Goal: Navigation & Orientation: Understand site structure

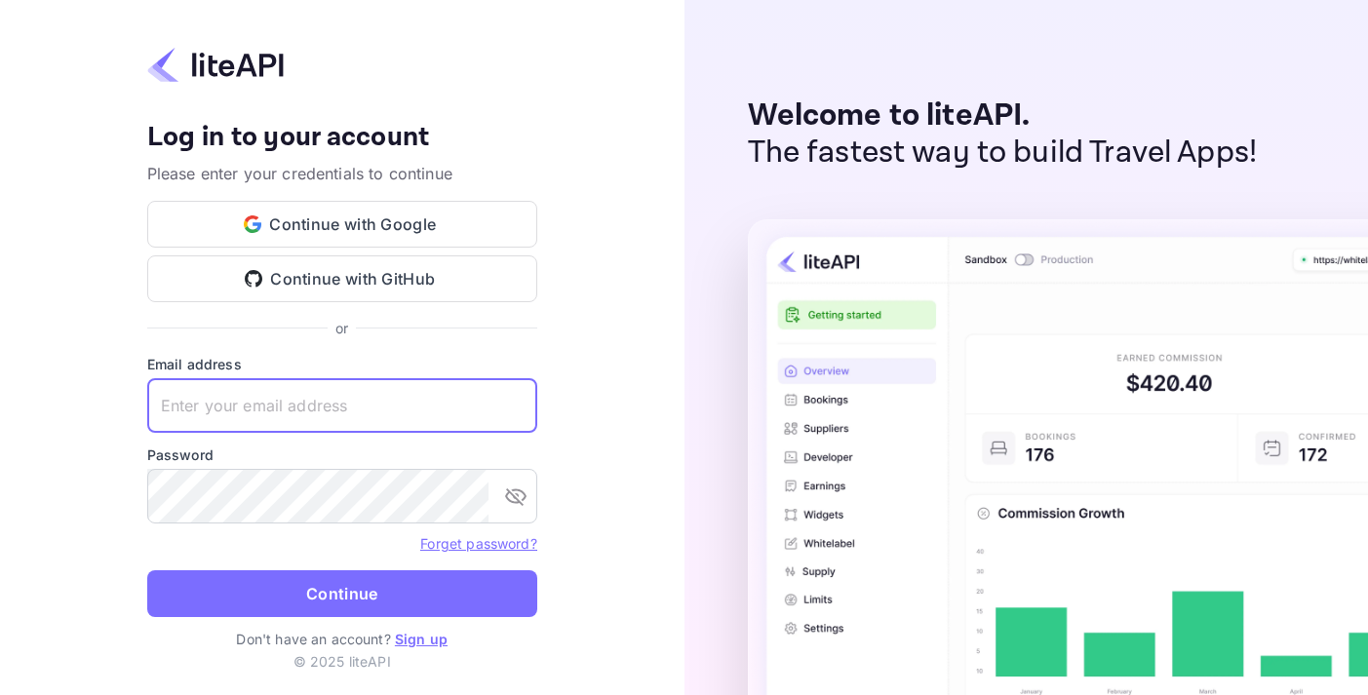
type input "[EMAIL_ADDRESS][PERSON_NAME][DOMAIN_NAME]"
click at [341, 594] on button "Continue" at bounding box center [342, 593] width 390 height 47
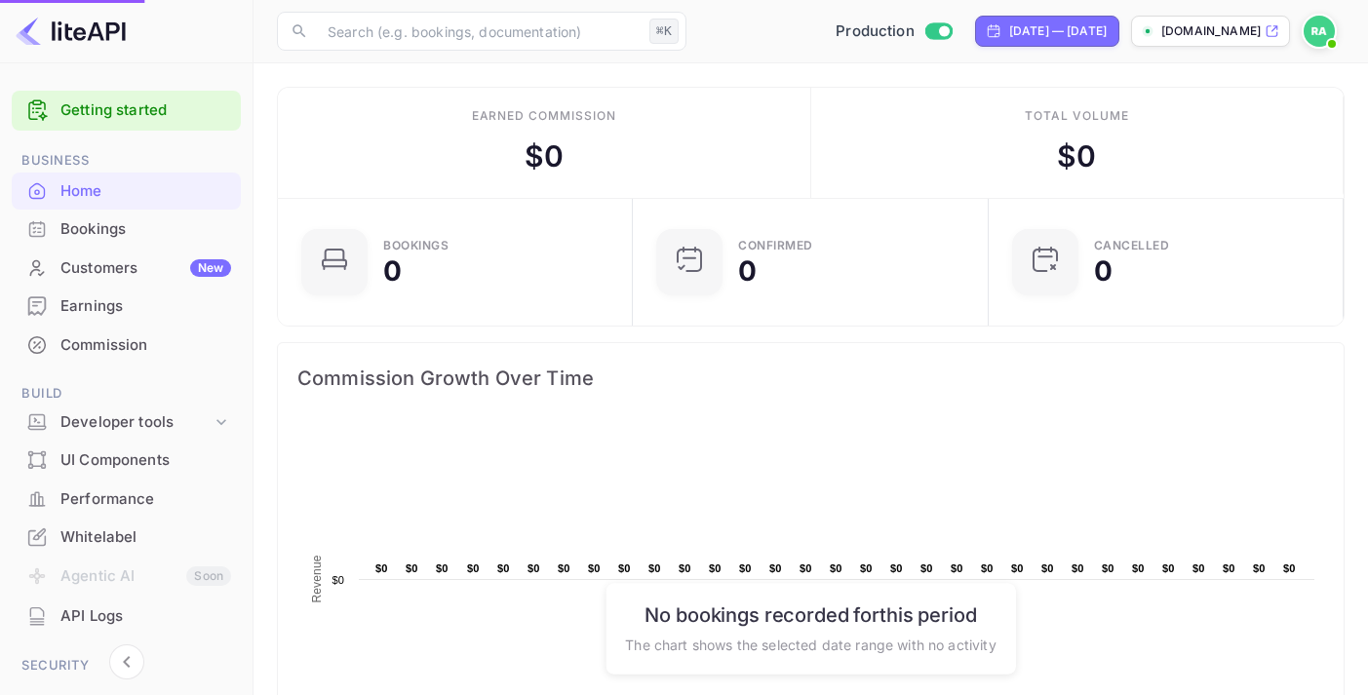
scroll to position [317, 344]
click at [99, 260] on div "Customers New" at bounding box center [145, 268] width 171 height 22
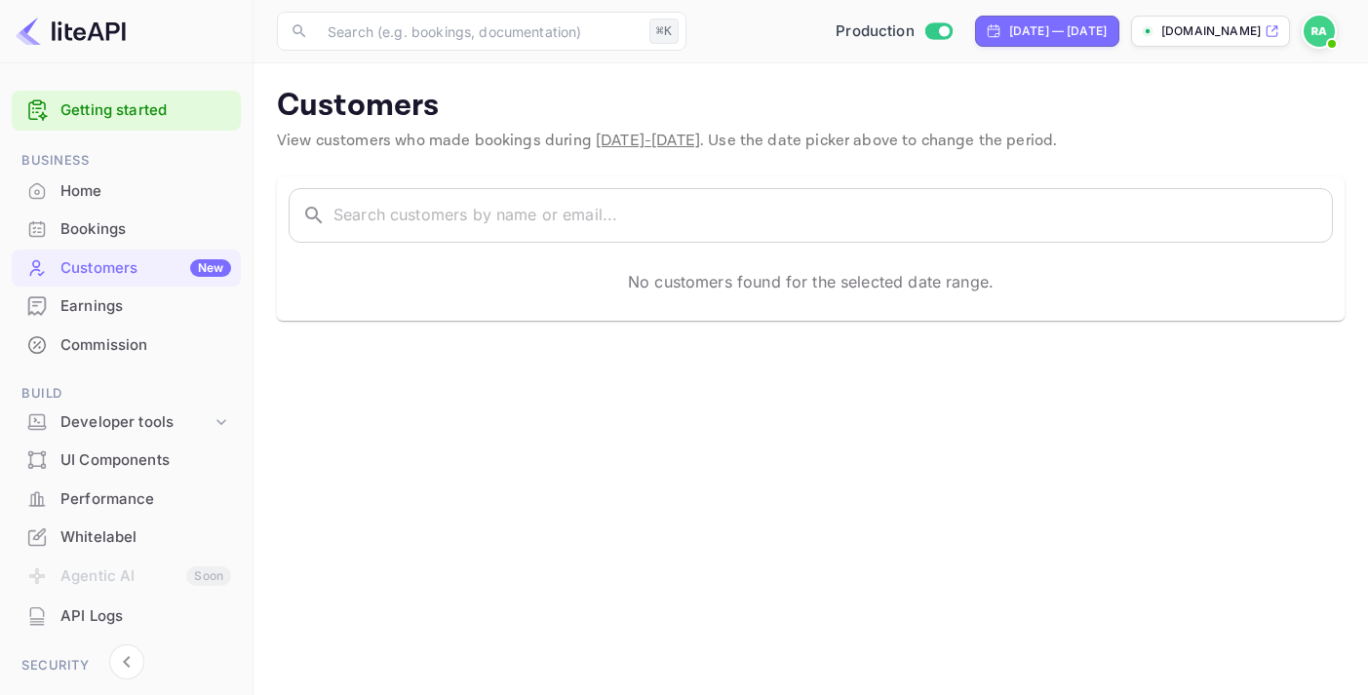
click at [98, 186] on div "Home" at bounding box center [145, 191] width 171 height 22
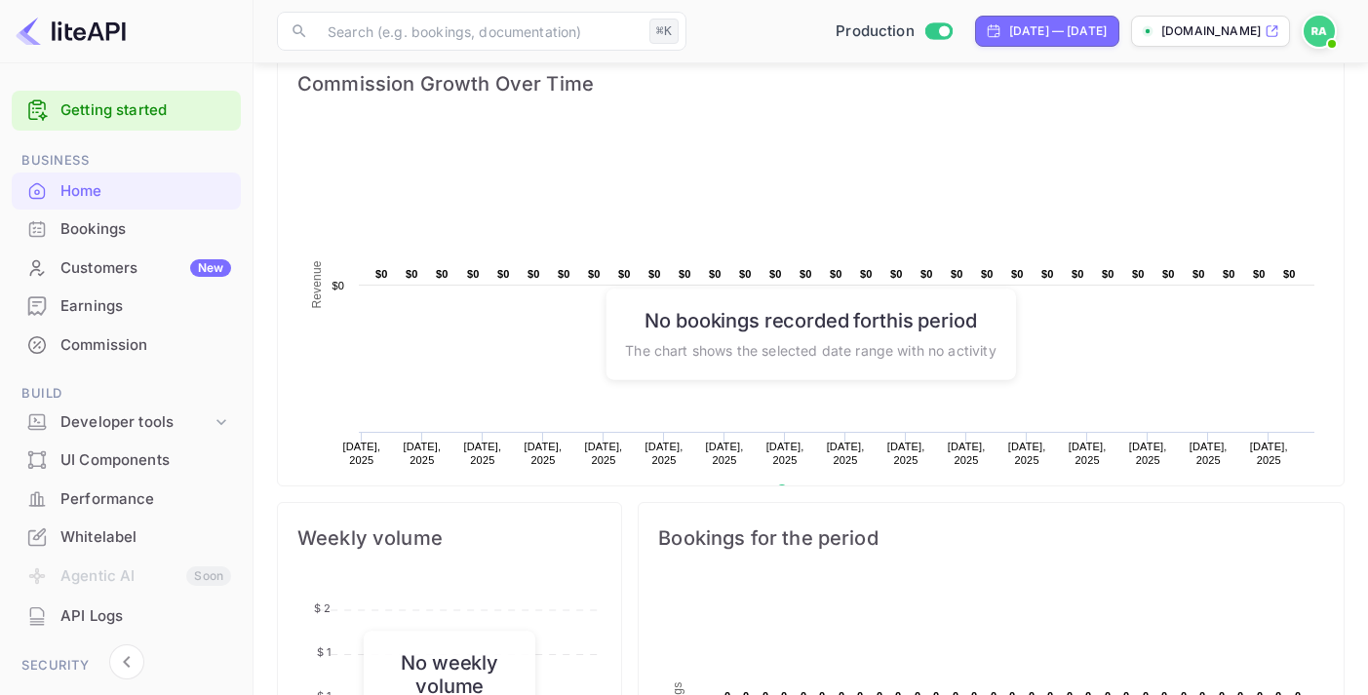
scroll to position [289, 0]
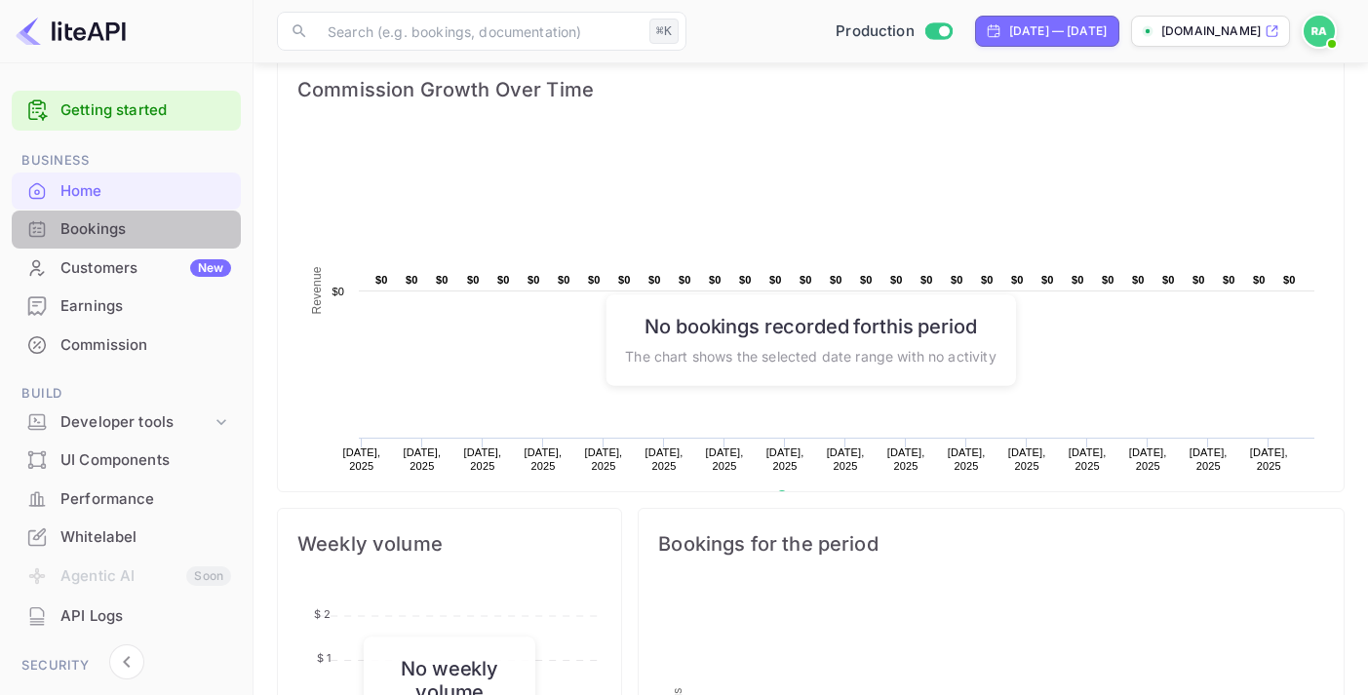
click at [136, 223] on div "Bookings" at bounding box center [145, 229] width 171 height 22
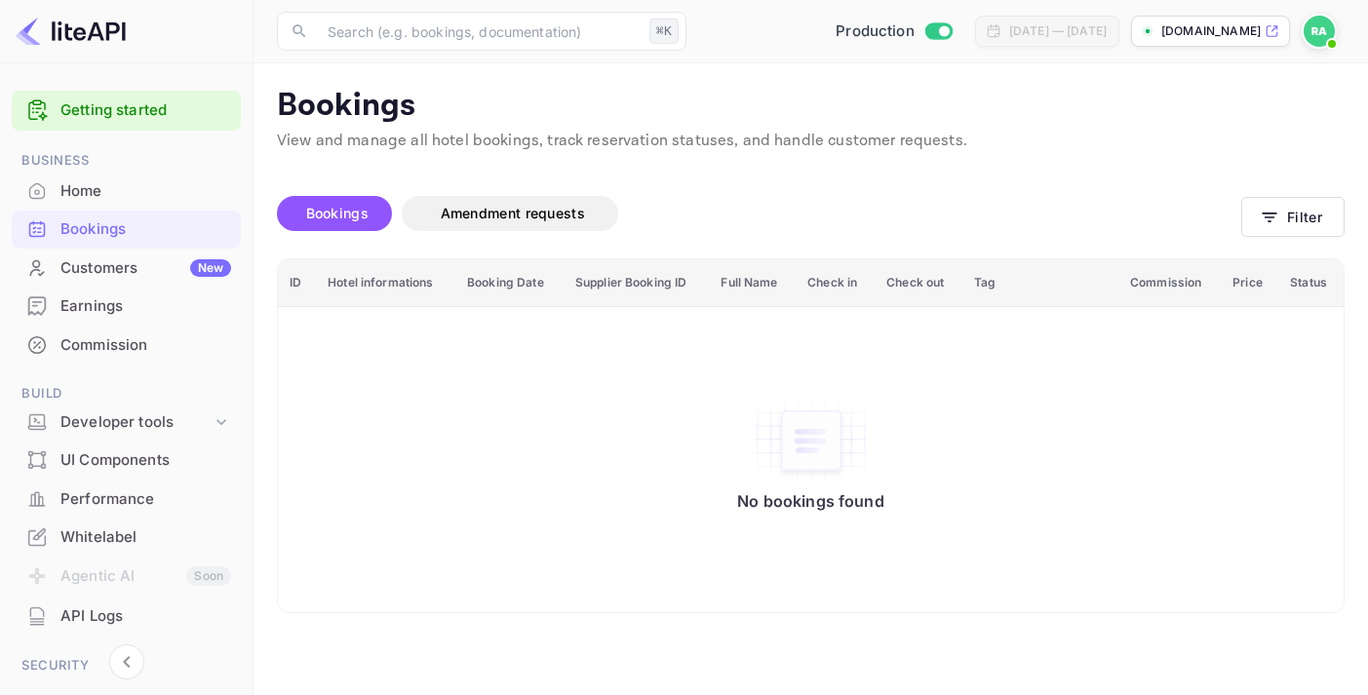
click at [113, 201] on div "Home" at bounding box center [126, 192] width 229 height 38
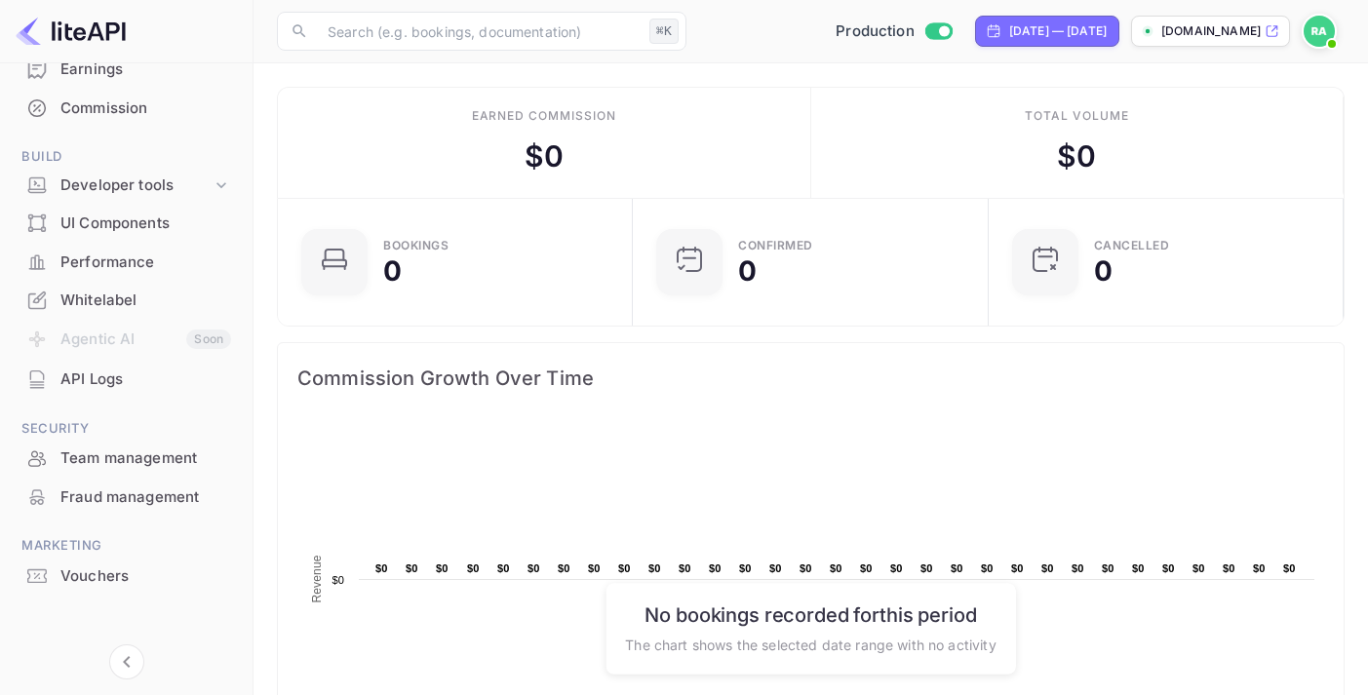
scroll to position [236, 0]
click at [113, 301] on div "Whitelabel" at bounding box center [145, 302] width 171 height 22
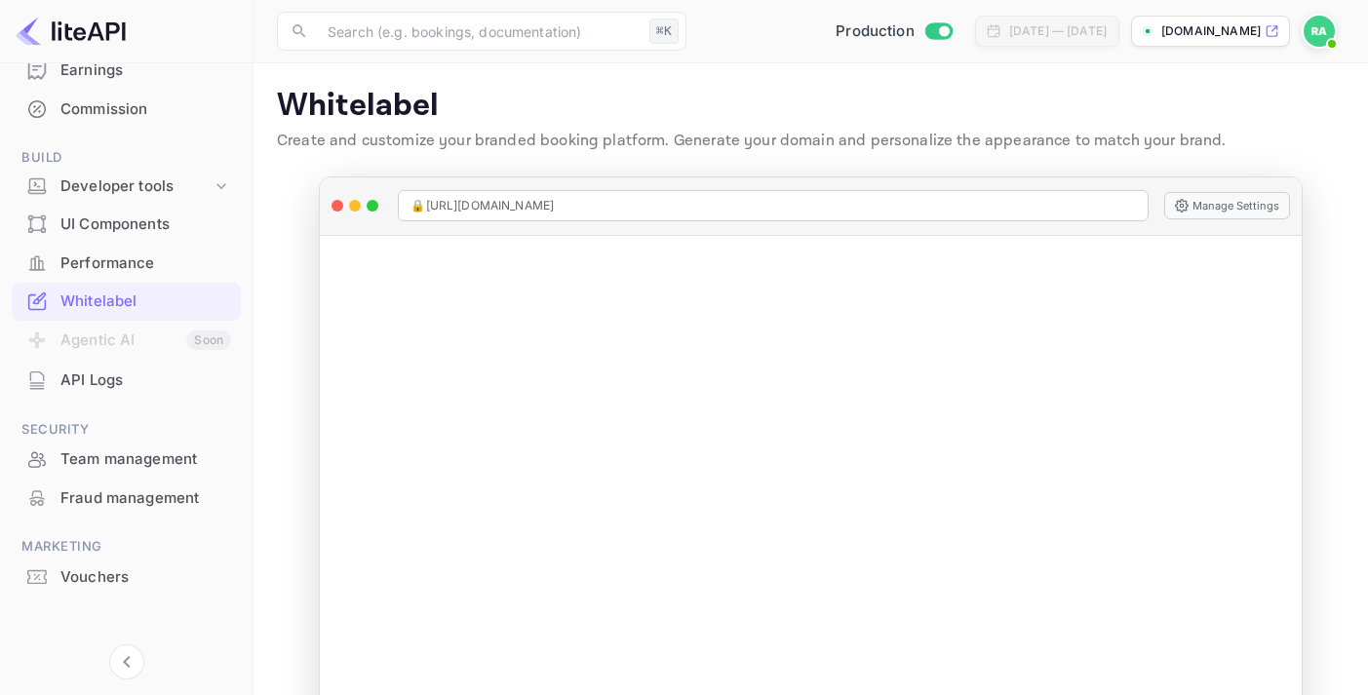
click at [137, 254] on div "Performance" at bounding box center [145, 264] width 171 height 22
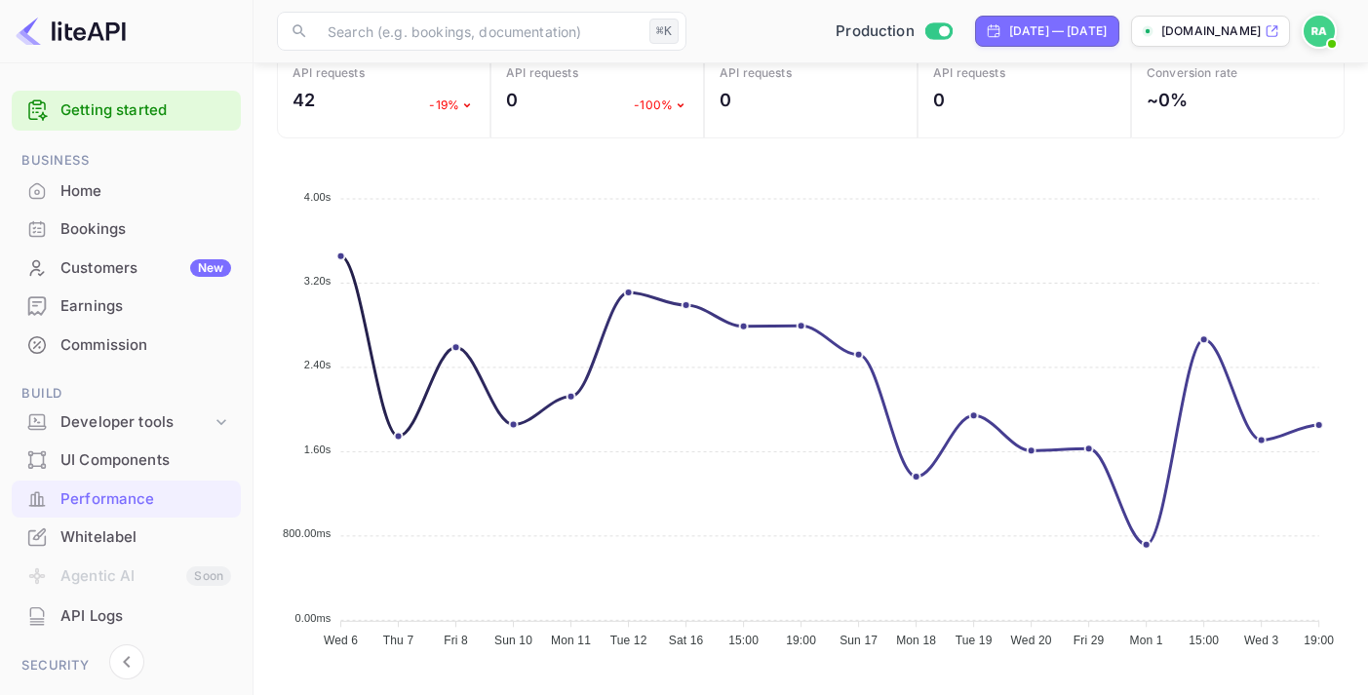
click at [91, 190] on div "Home" at bounding box center [145, 191] width 171 height 22
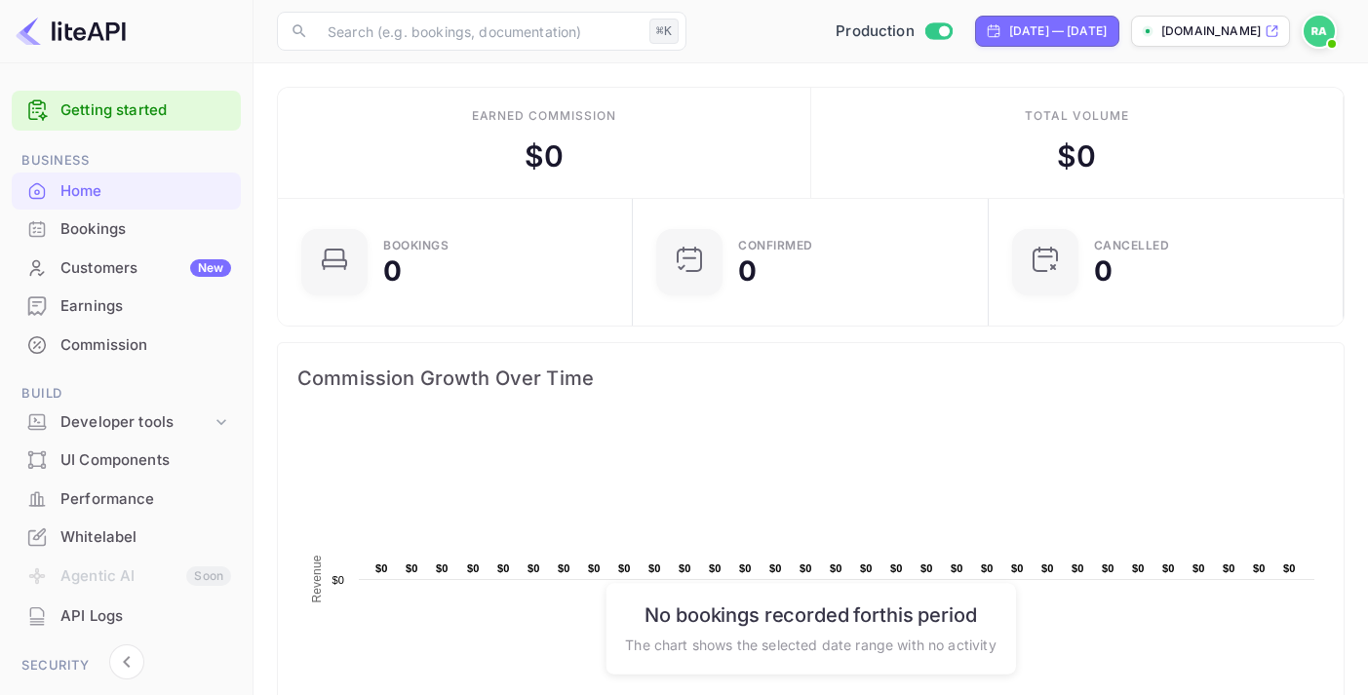
click at [122, 108] on link "Getting started" at bounding box center [145, 110] width 171 height 22
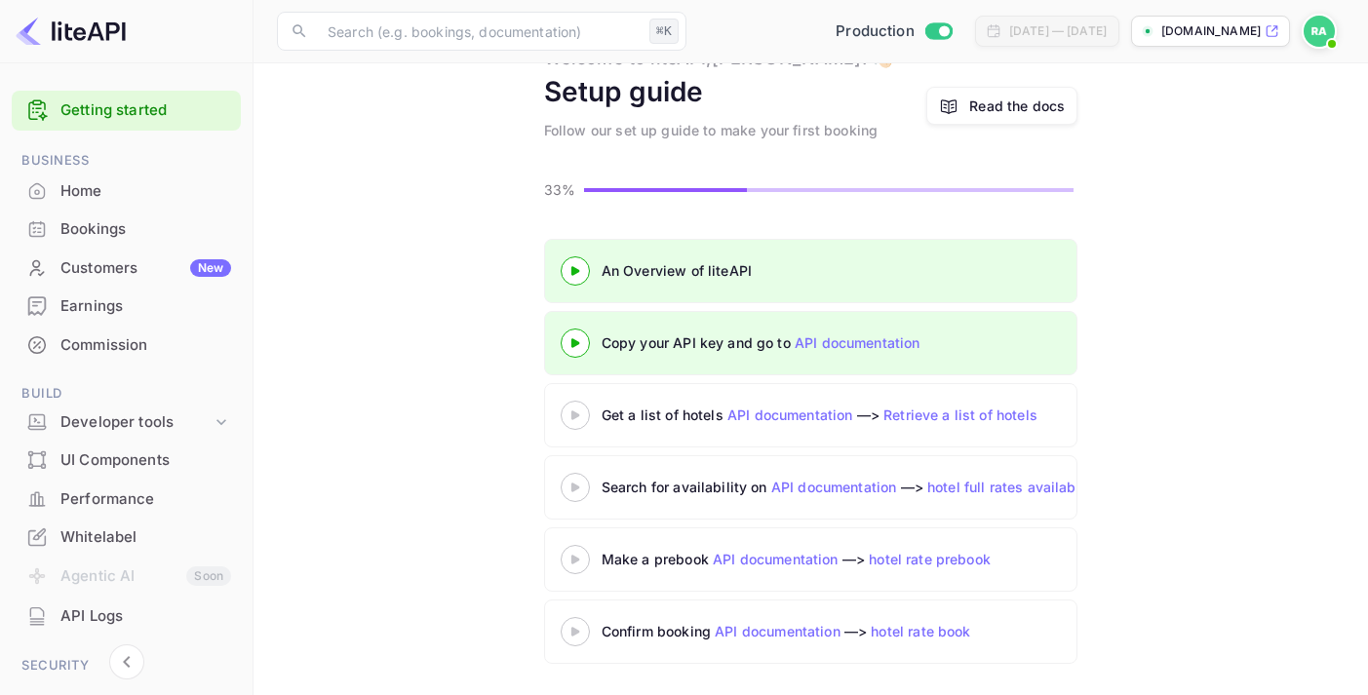
scroll to position [81, 0]
click at [572, 416] on 3 at bounding box center [575, 415] width 8 height 9
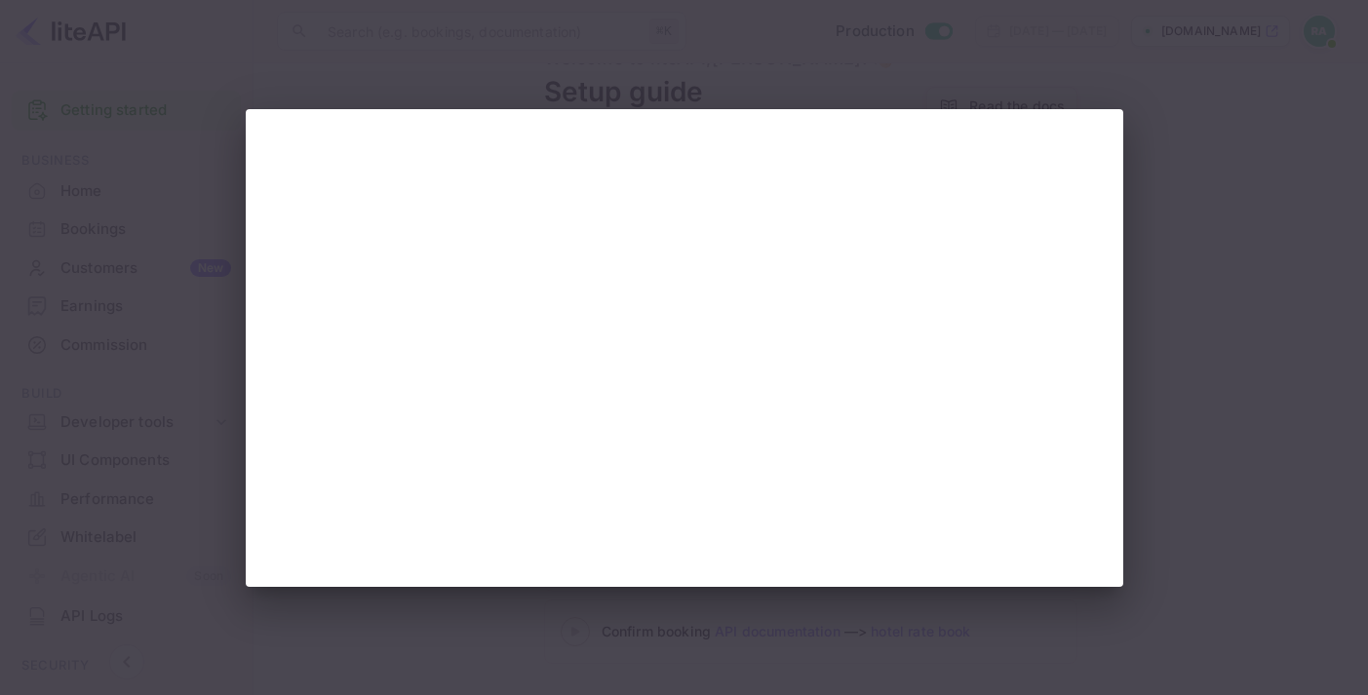
click at [626, 81] on div at bounding box center [684, 347] width 1368 height 695
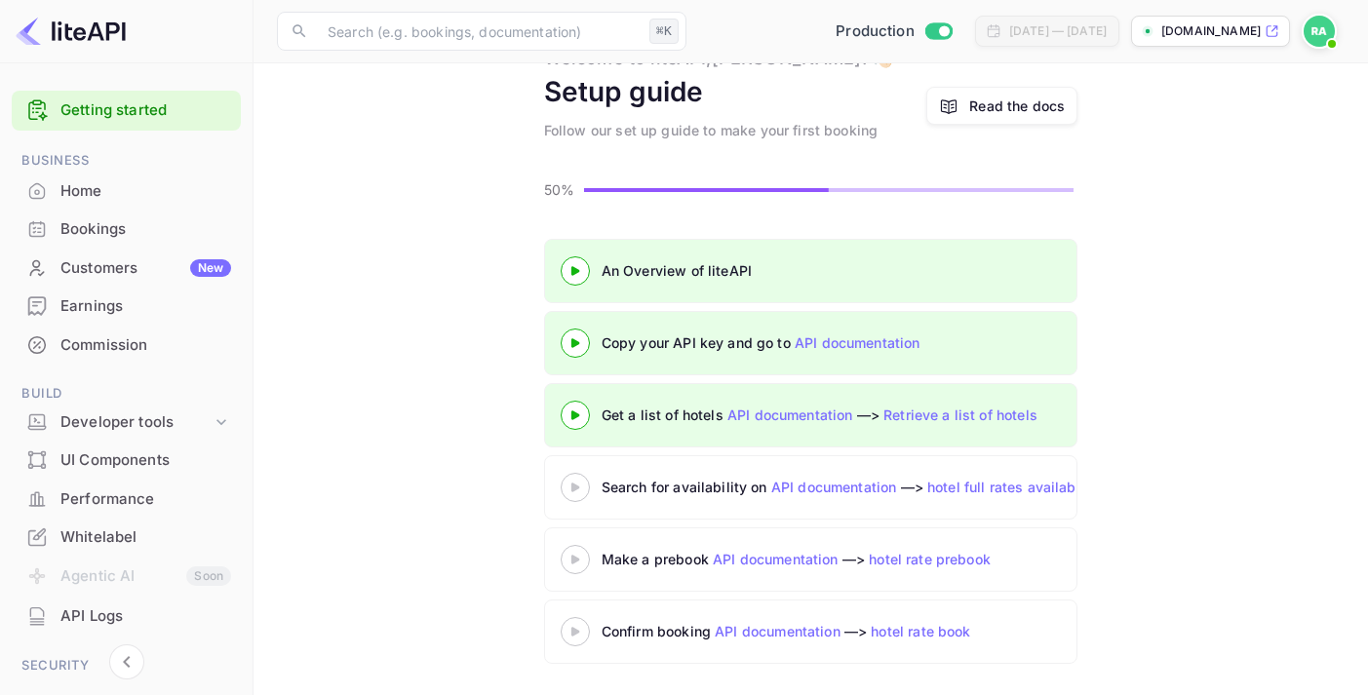
click at [576, 485] on icon at bounding box center [575, 488] width 68 height 10
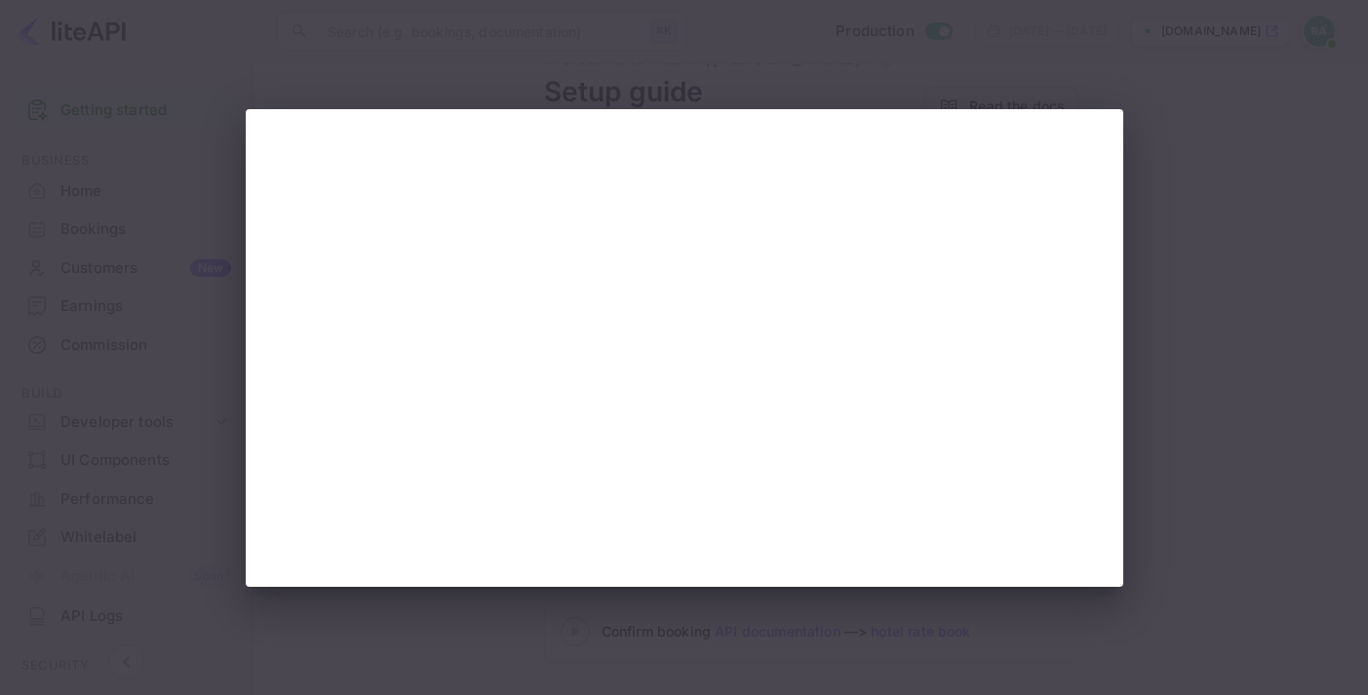
click at [1171, 109] on div at bounding box center [684, 347] width 1368 height 695
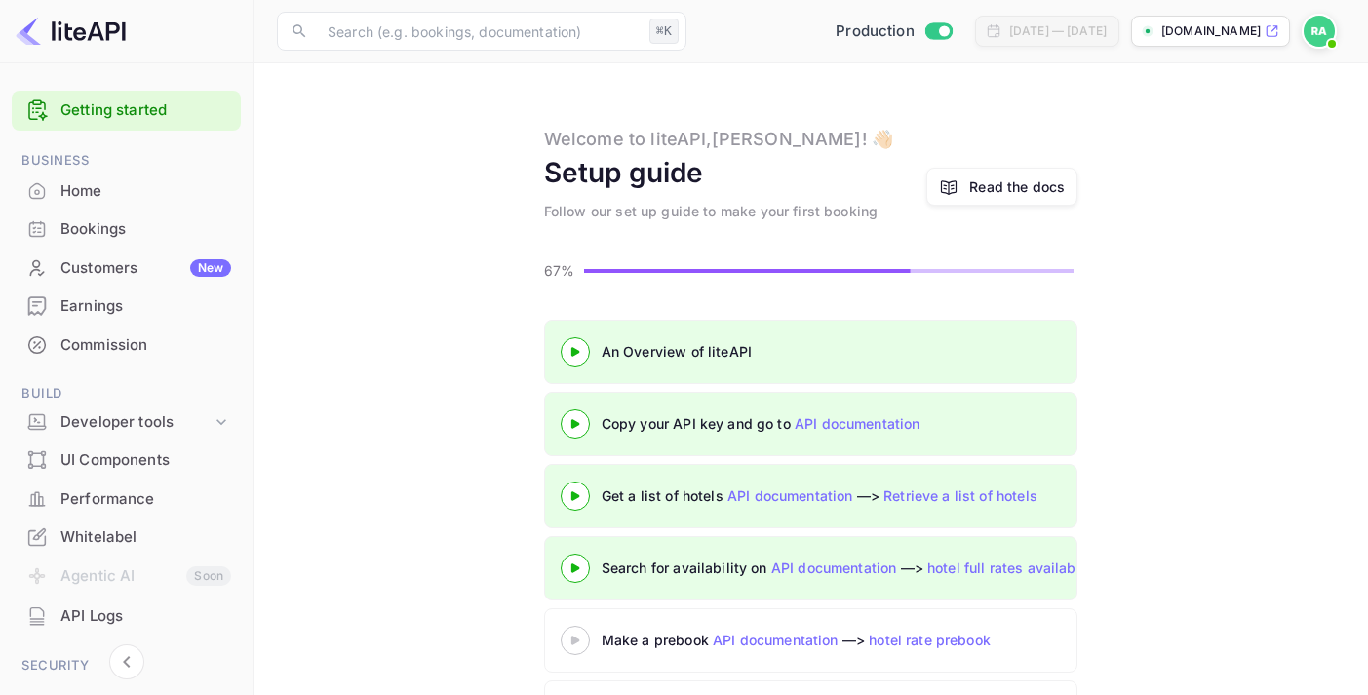
scroll to position [81, 0]
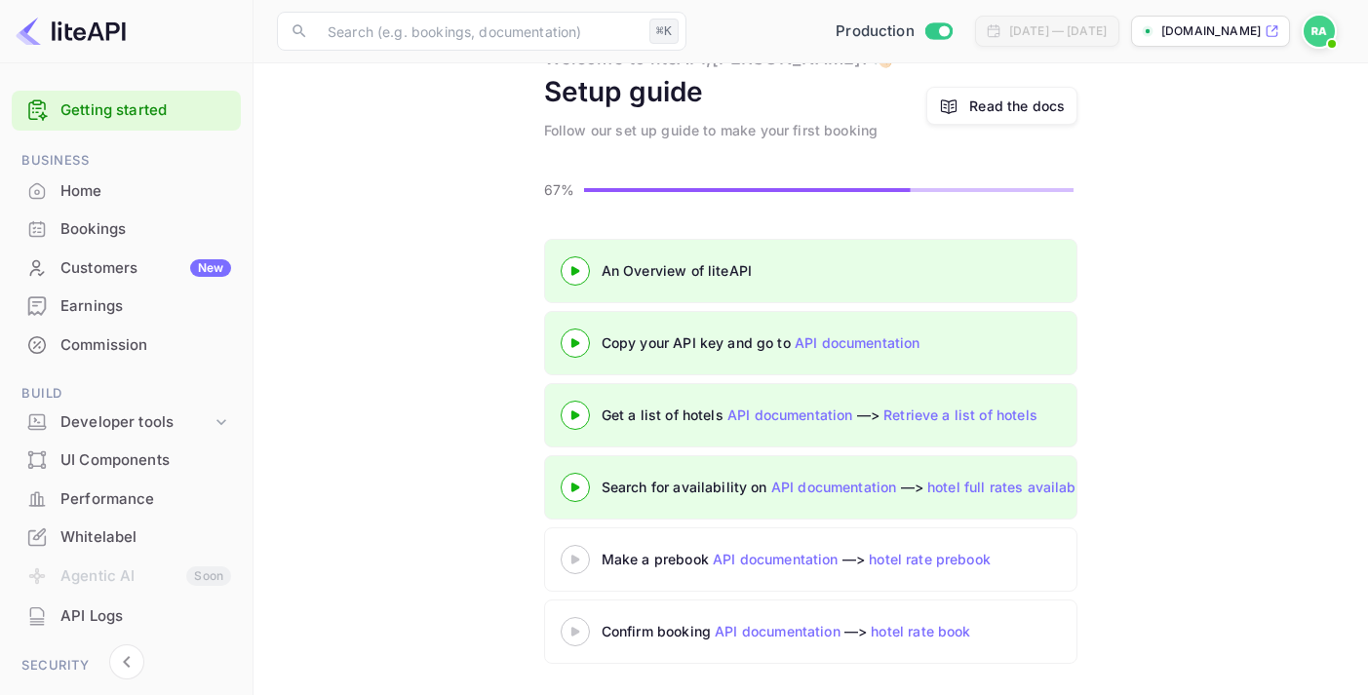
click at [665, 562] on div "Make a prebook API documentation —> hotel rate prebook" at bounding box center [846, 559] width 488 height 20
click at [573, 565] on icon at bounding box center [575, 560] width 68 height 10
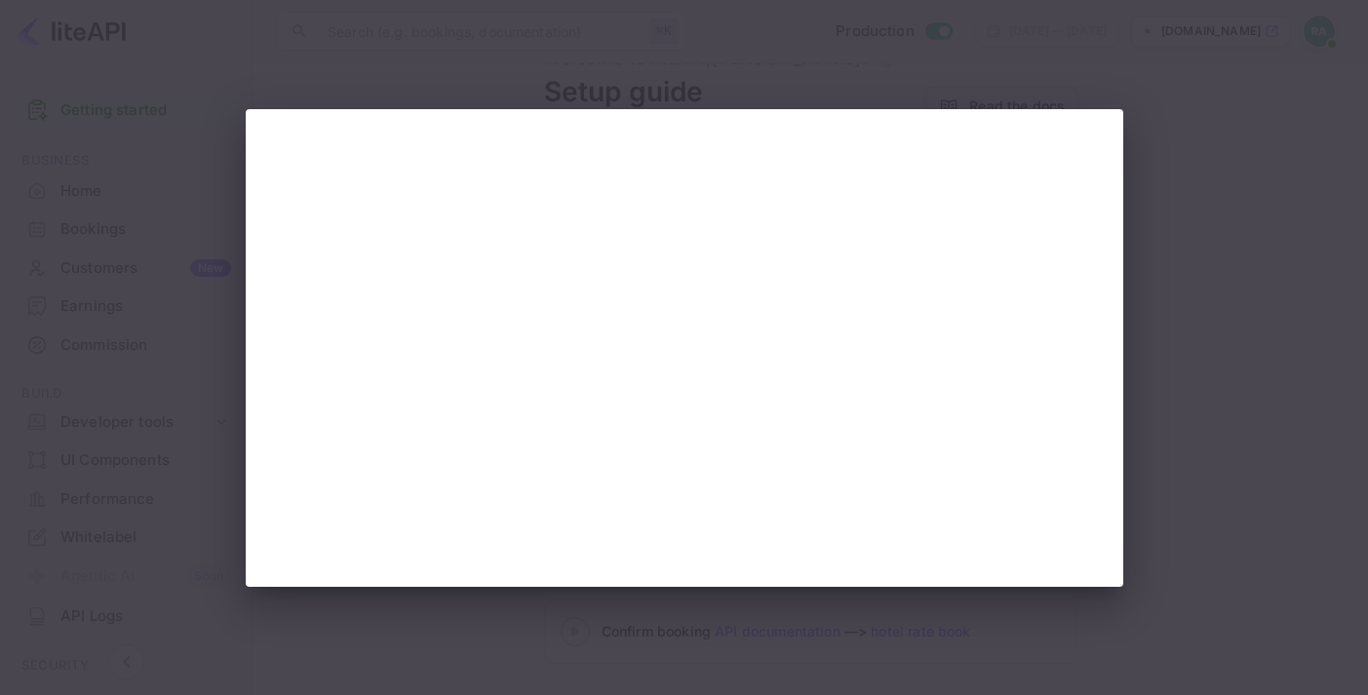
click at [1286, 260] on div at bounding box center [684, 347] width 1368 height 695
click at [1217, 355] on div at bounding box center [684, 347] width 1368 height 695
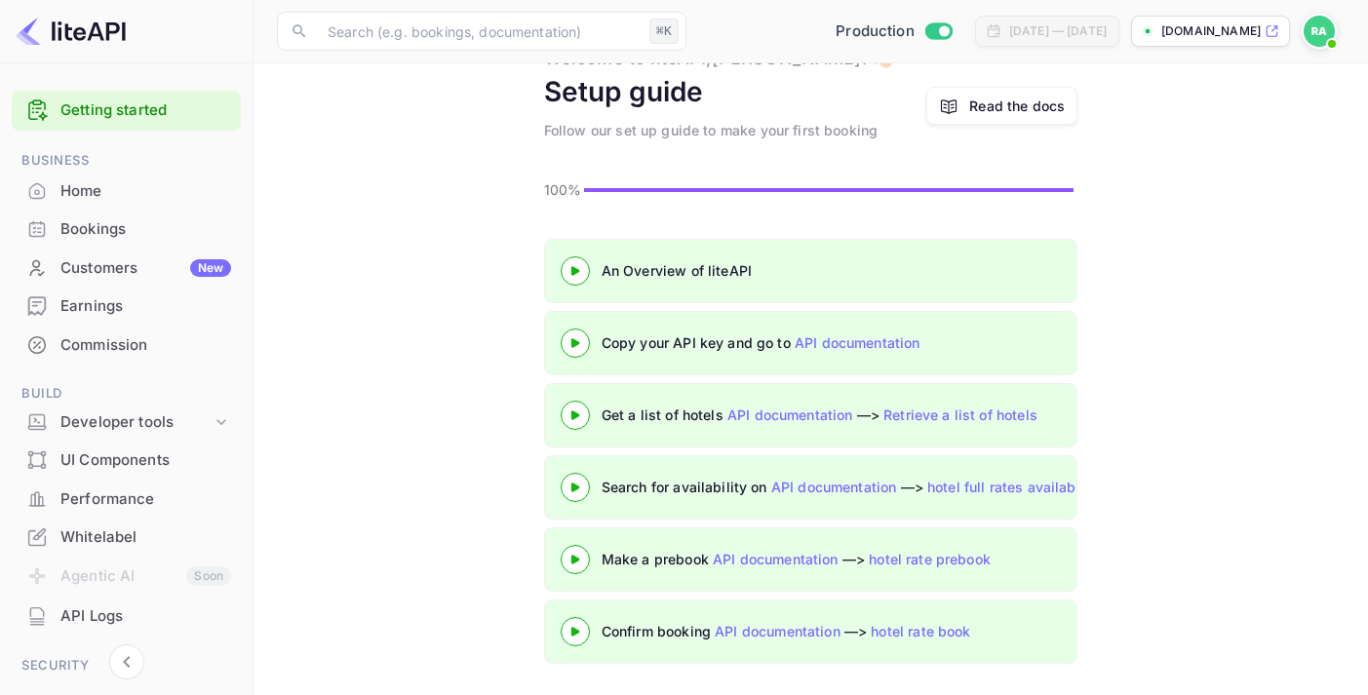
scroll to position [81, 0]
click at [82, 190] on div "Home" at bounding box center [145, 191] width 171 height 22
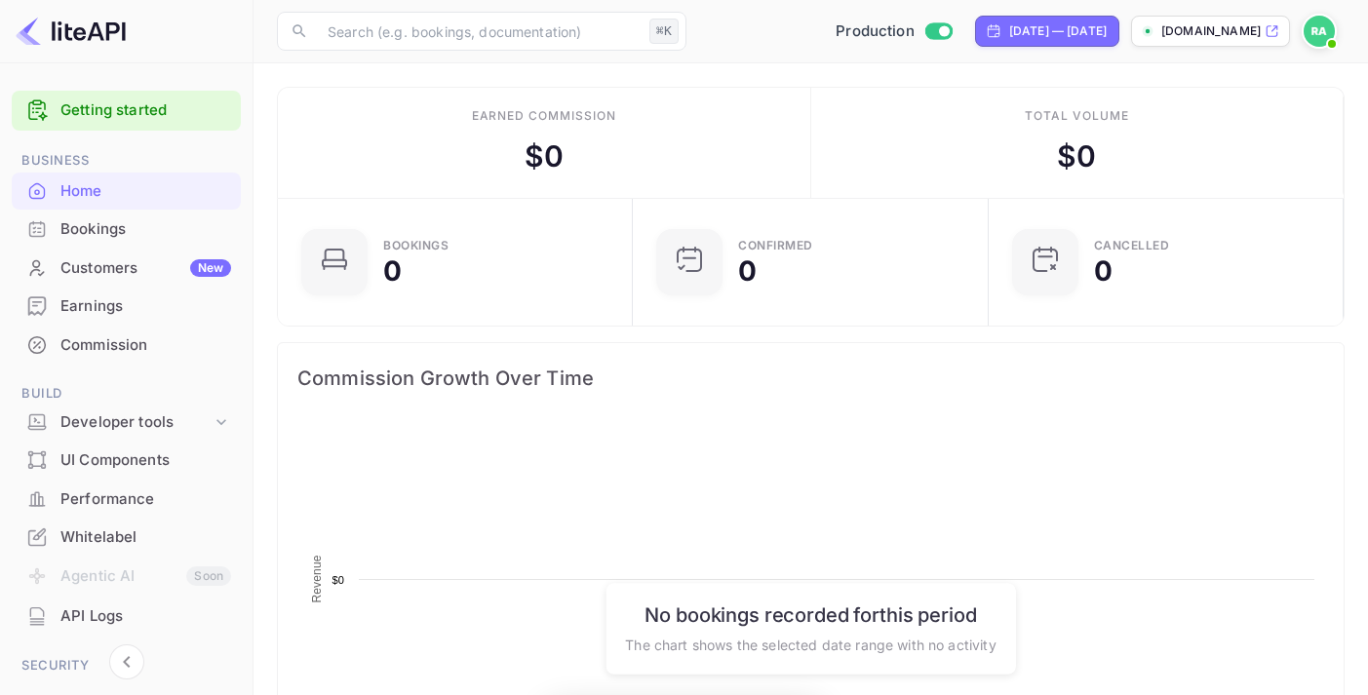
click at [126, 265] on div "Customers New" at bounding box center [145, 268] width 171 height 22
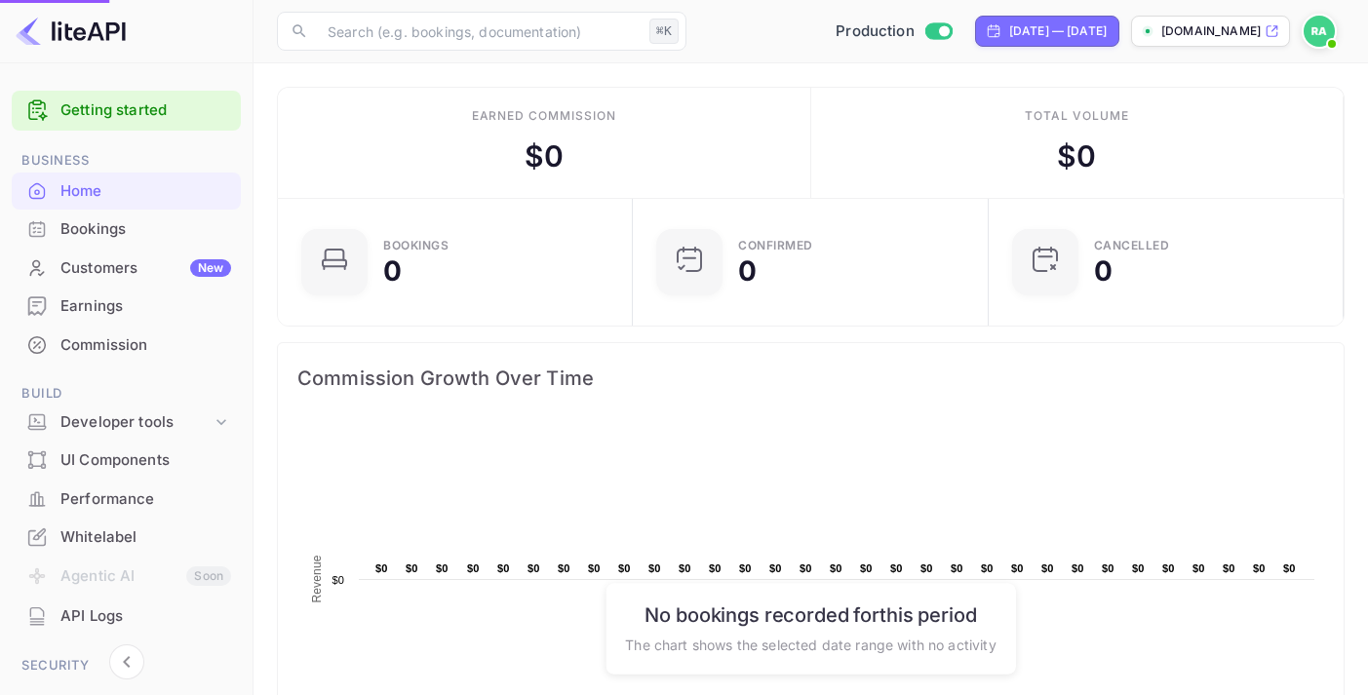
scroll to position [317, 344]
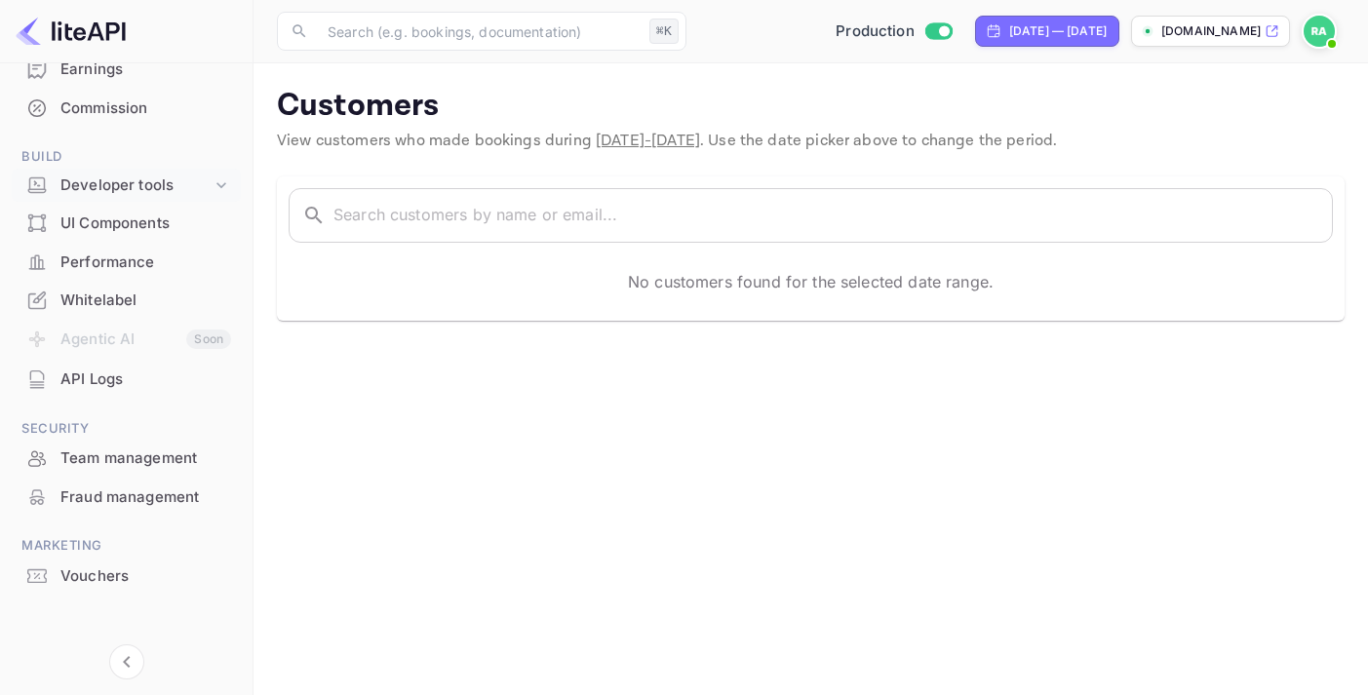
scroll to position [236, 0]
click at [108, 378] on div "API Logs" at bounding box center [145, 381] width 171 height 22
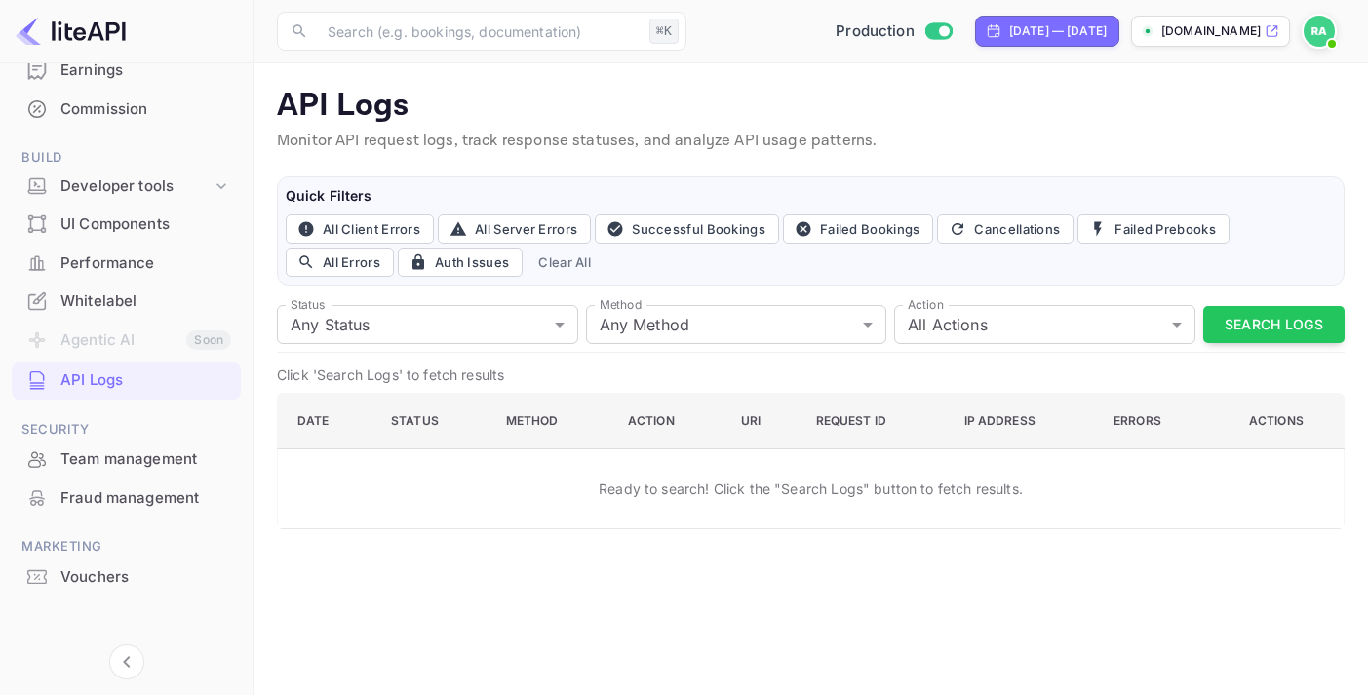
click at [110, 297] on div "Whitelabel" at bounding box center [145, 302] width 171 height 22
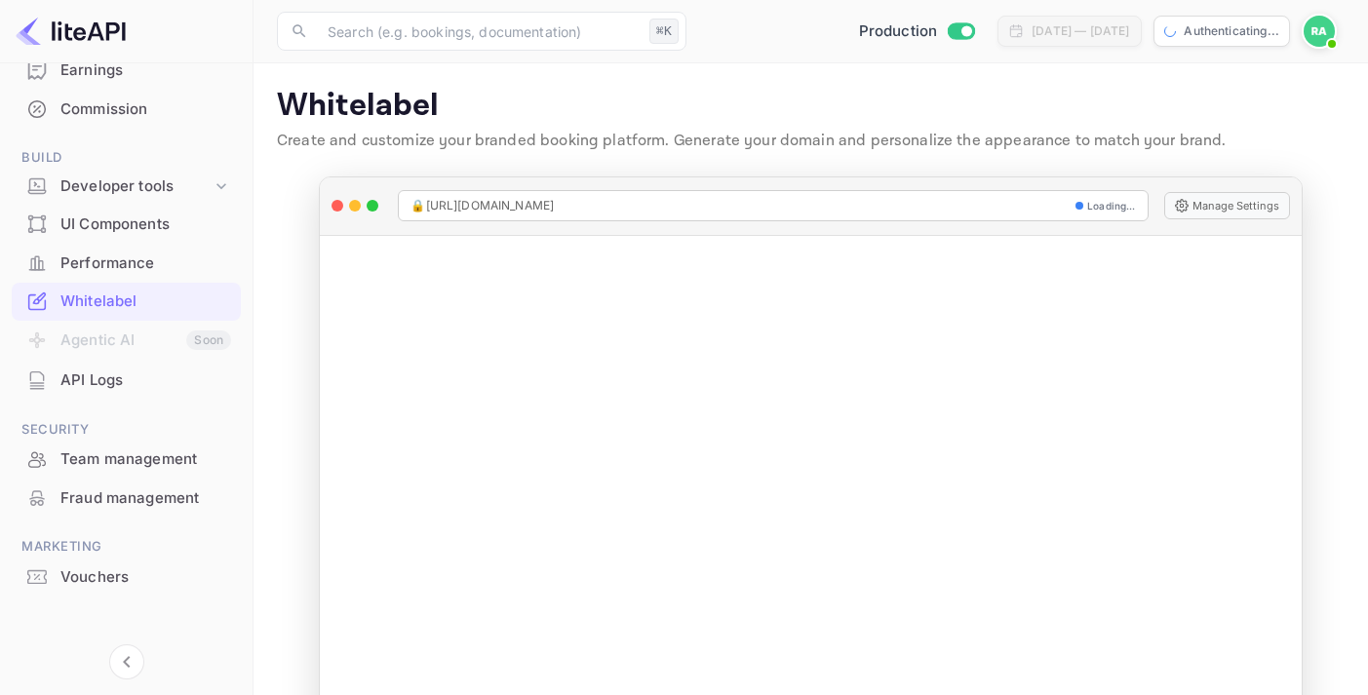
click at [118, 255] on div "Performance" at bounding box center [145, 264] width 171 height 22
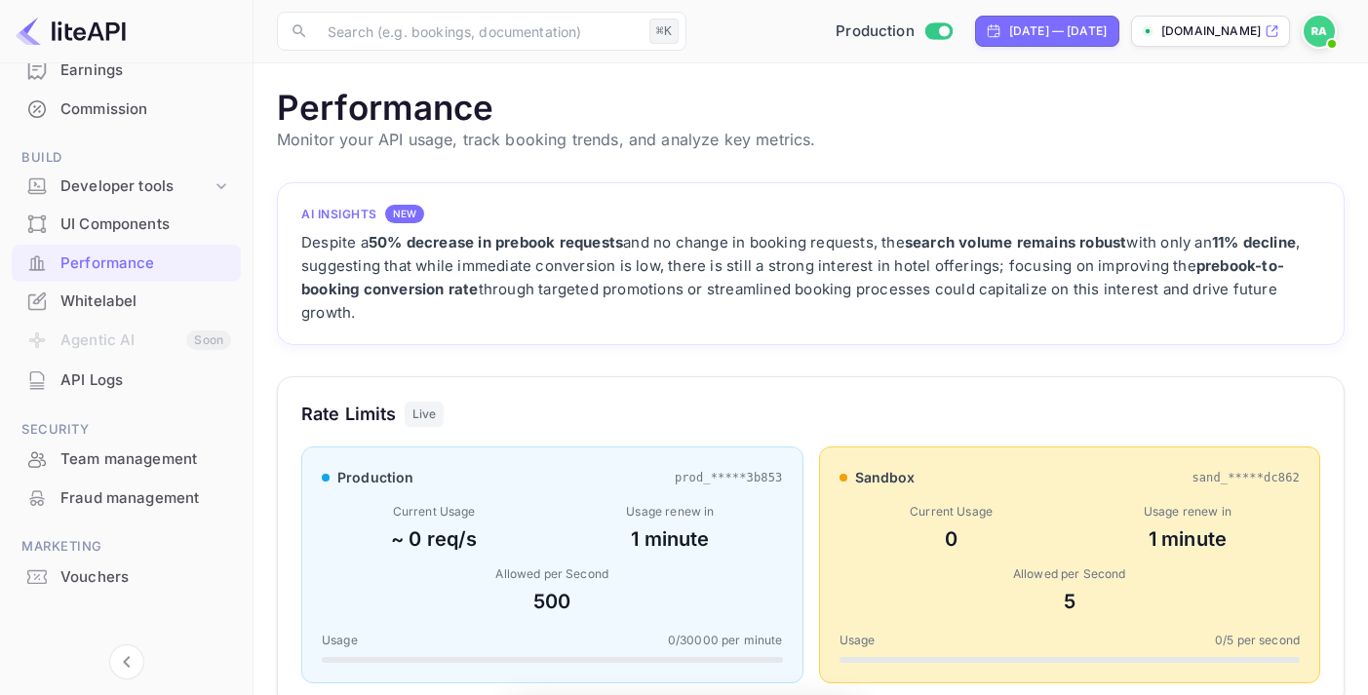
scroll to position [502, 1068]
click at [143, 218] on div "UI Components" at bounding box center [145, 225] width 171 height 22
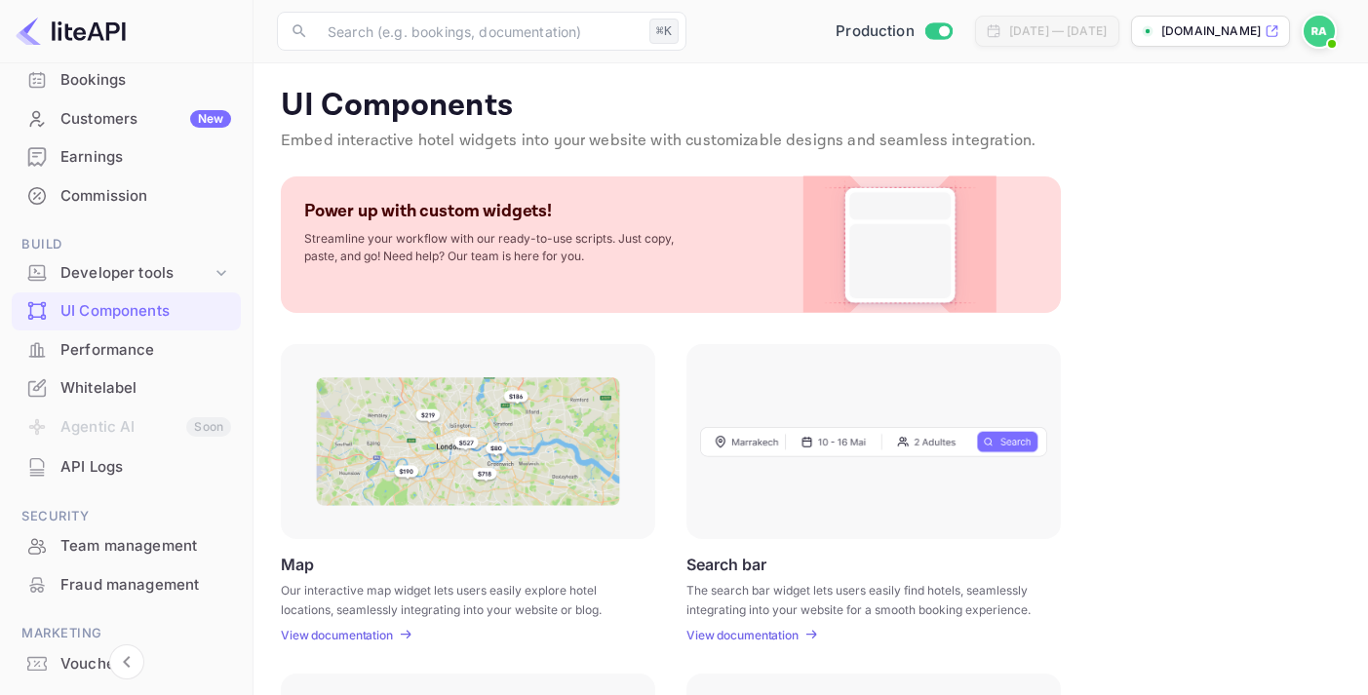
scroll to position [146, 0]
click at [152, 267] on div "Developer tools" at bounding box center [135, 276] width 151 height 22
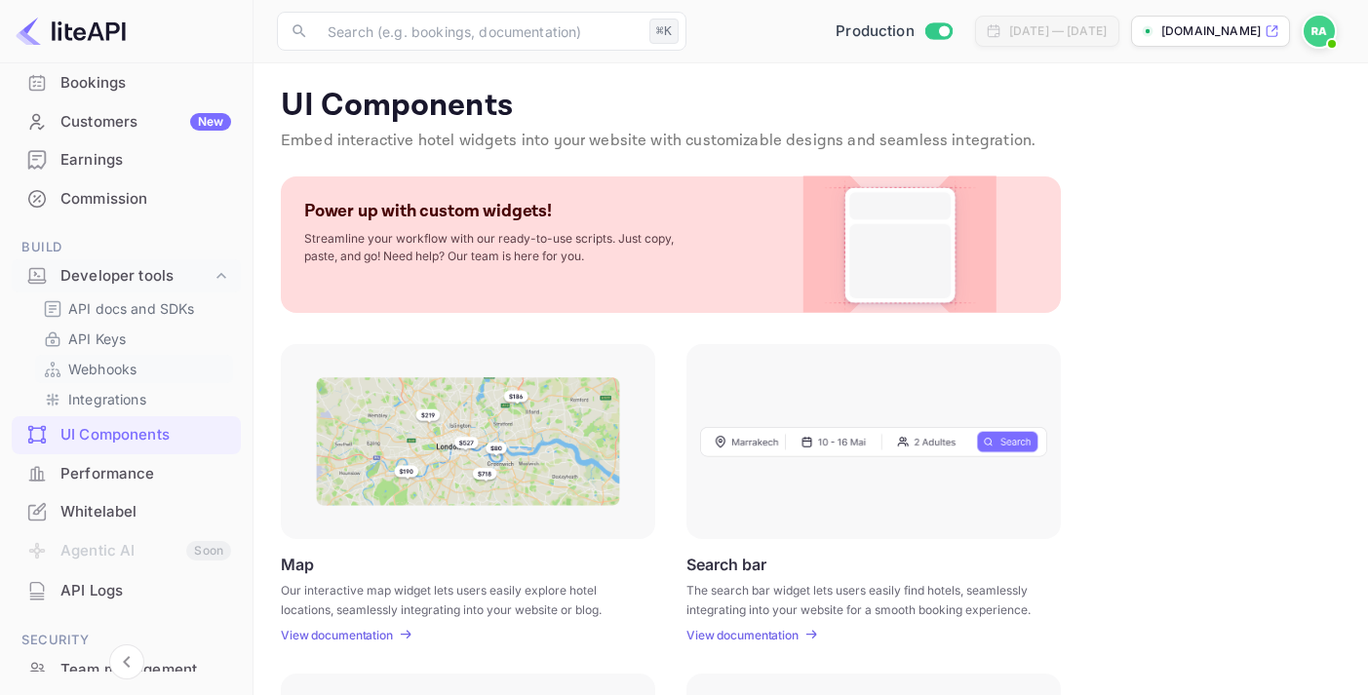
click at [115, 368] on p "Webhooks" at bounding box center [102, 369] width 68 height 20
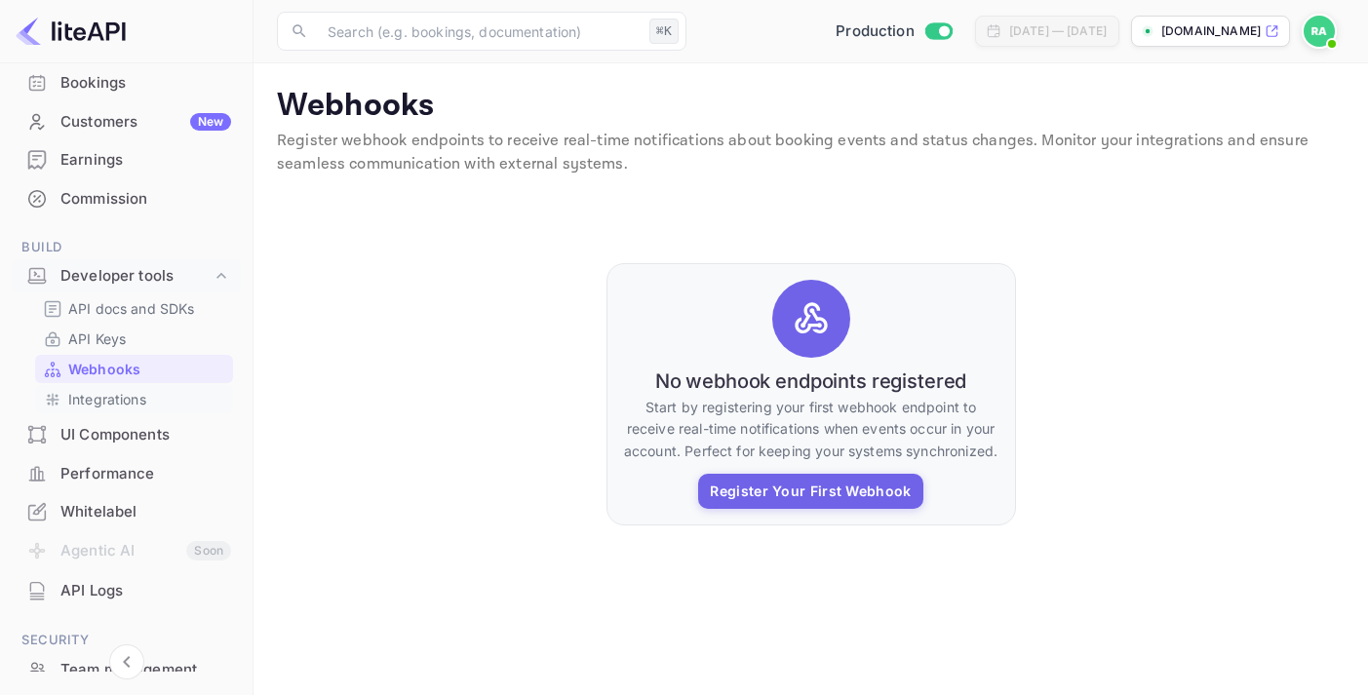
click at [112, 394] on p "Integrations" at bounding box center [107, 399] width 78 height 20
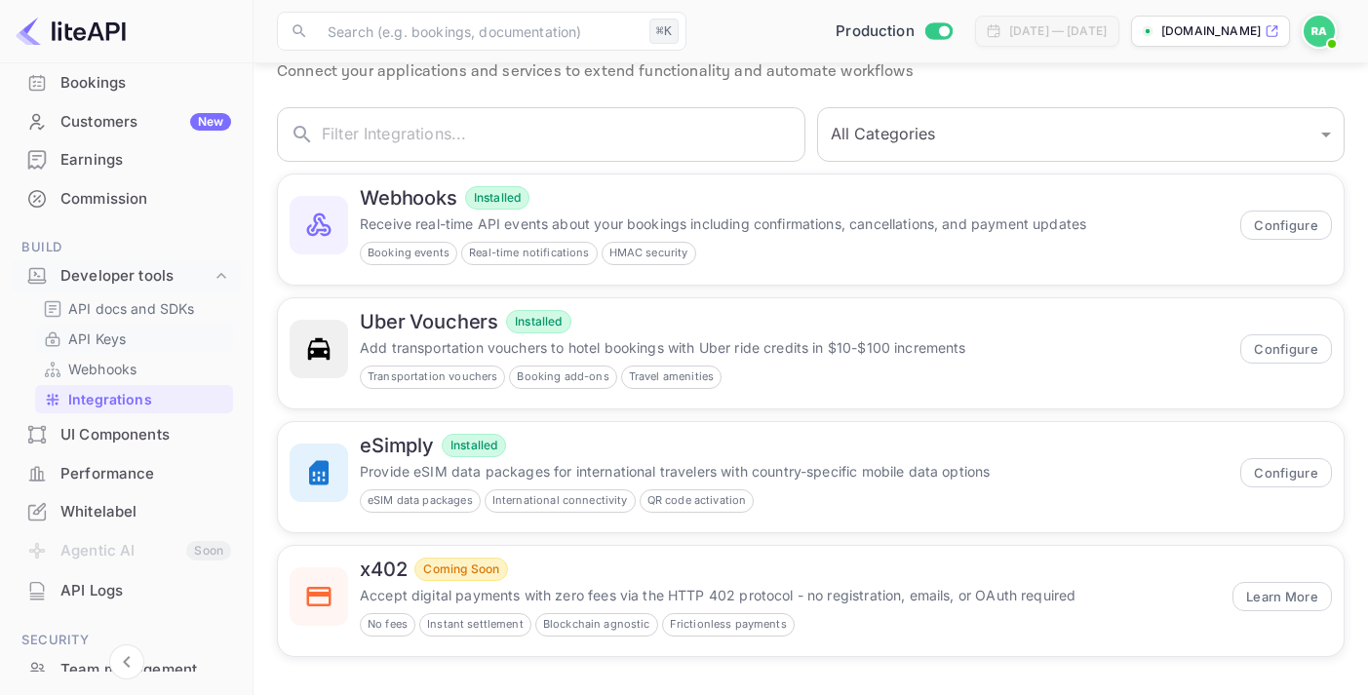
scroll to position [152, 0]
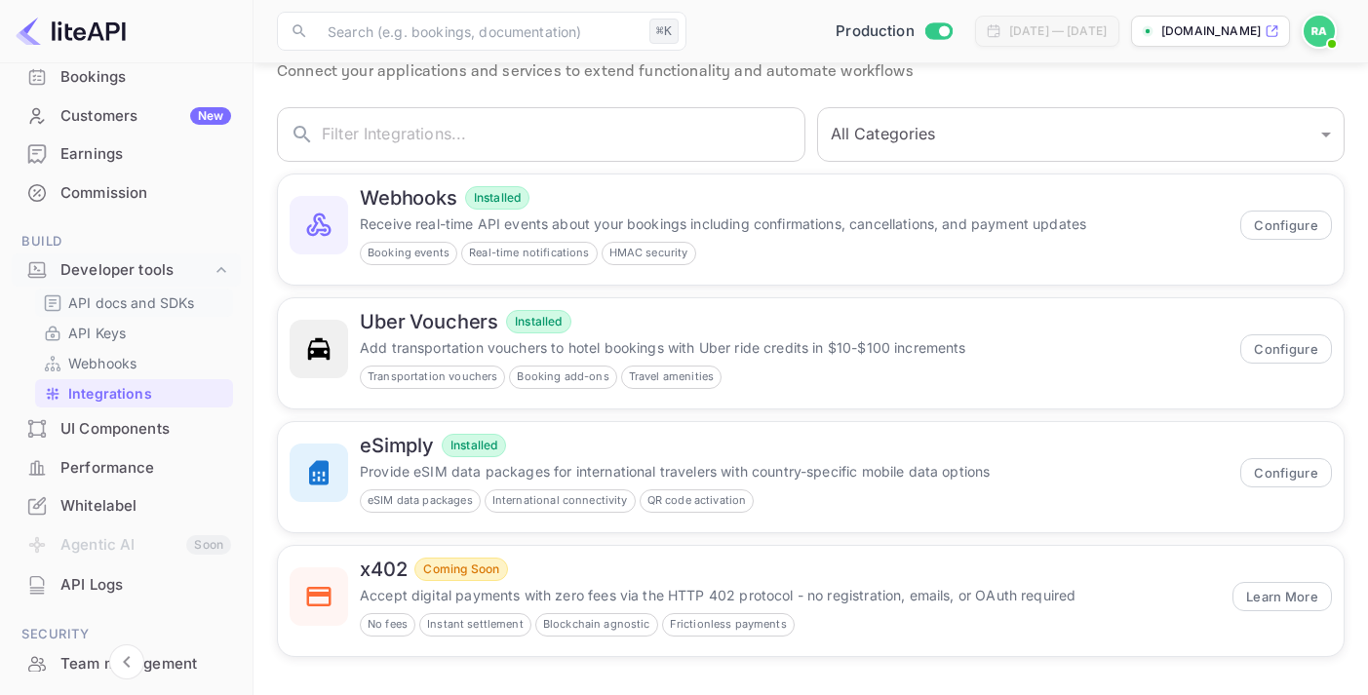
click at [163, 301] on p "API docs and SDKs" at bounding box center [131, 303] width 127 height 20
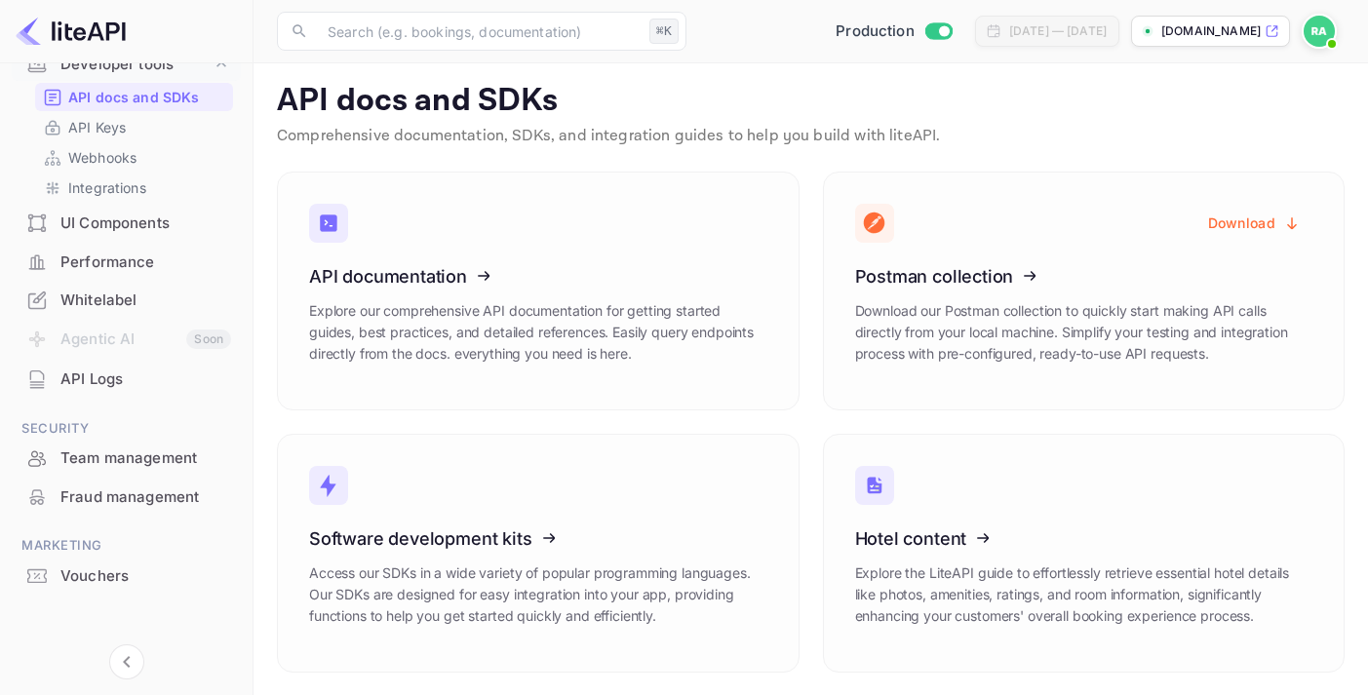
scroll to position [357, 0]
click at [109, 462] on div "Team management" at bounding box center [145, 460] width 171 height 22
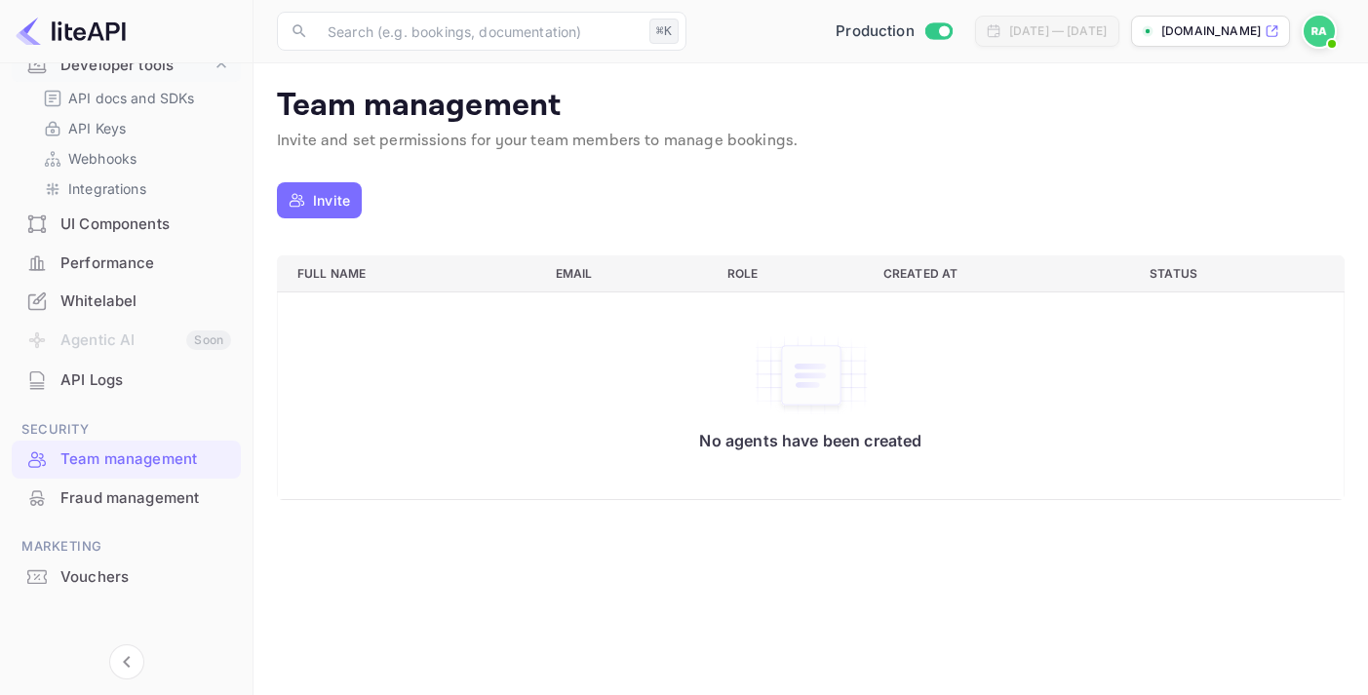
click at [109, 497] on div "Fraud management" at bounding box center [145, 499] width 171 height 22
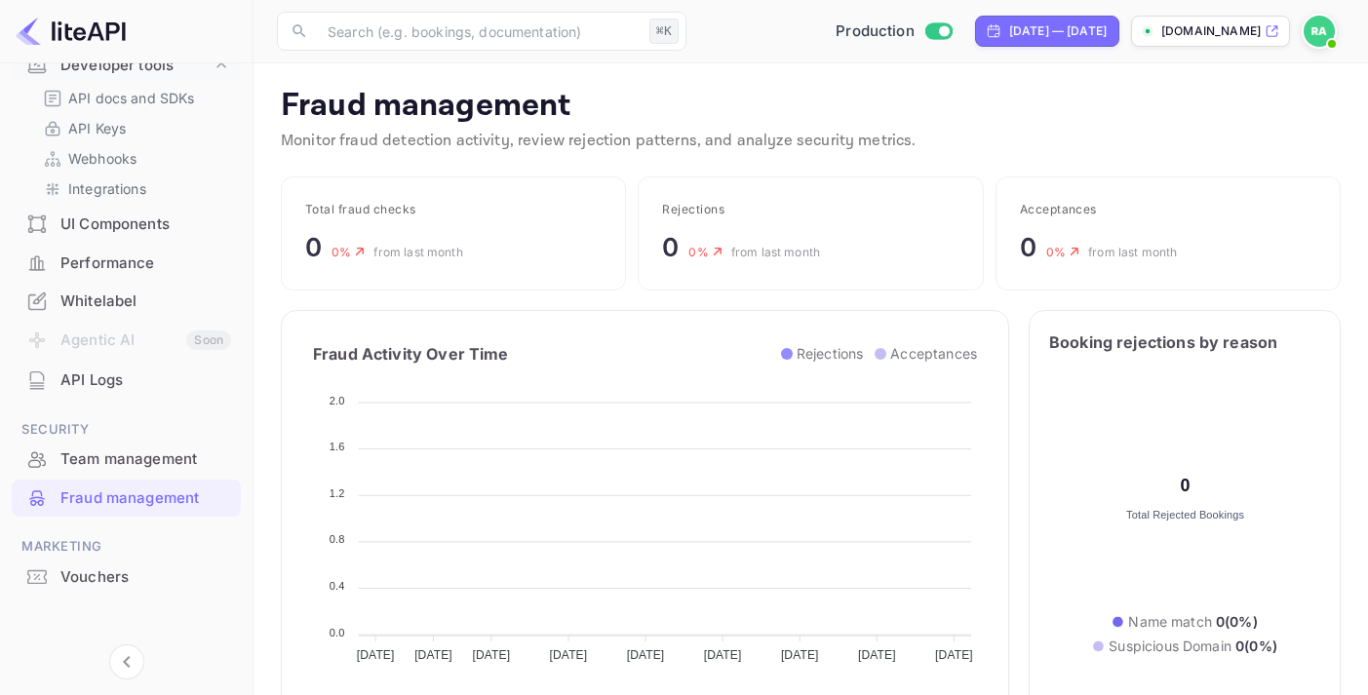
click at [147, 293] on div "Whitelabel" at bounding box center [145, 302] width 171 height 22
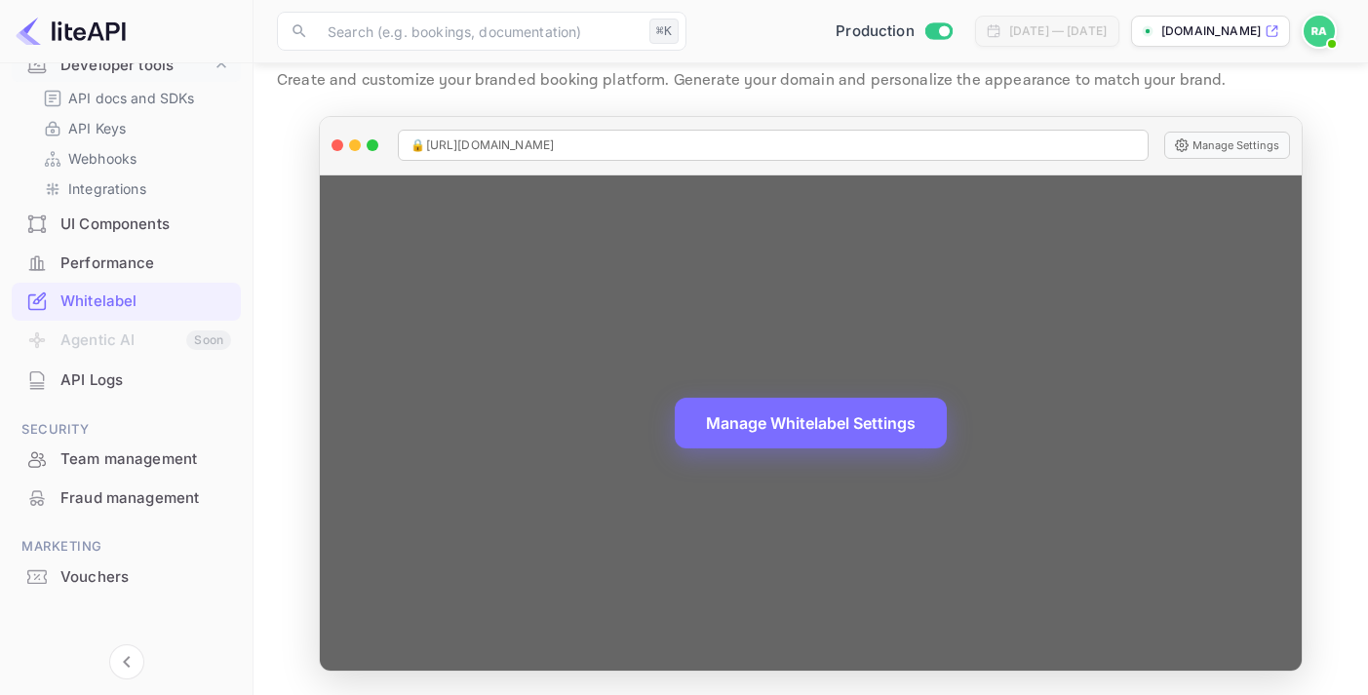
scroll to position [59, 0]
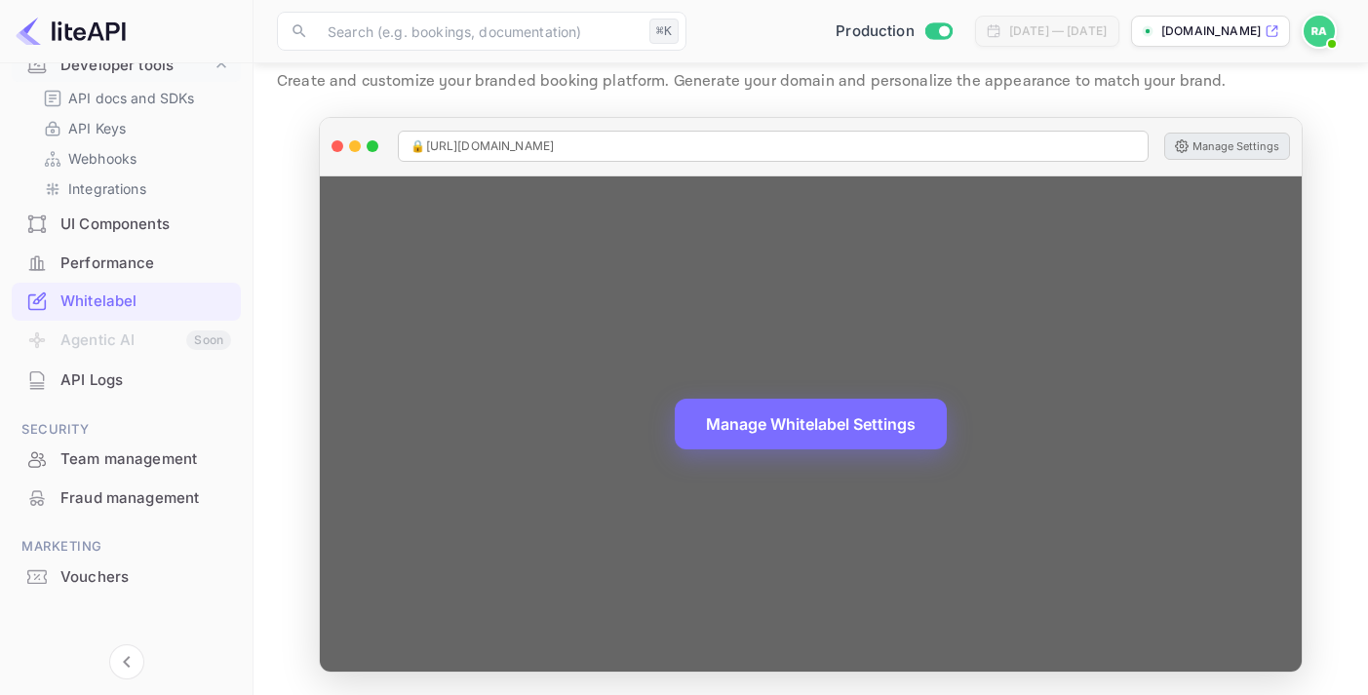
click at [1238, 144] on button "Manage Settings" at bounding box center [1227, 146] width 126 height 27
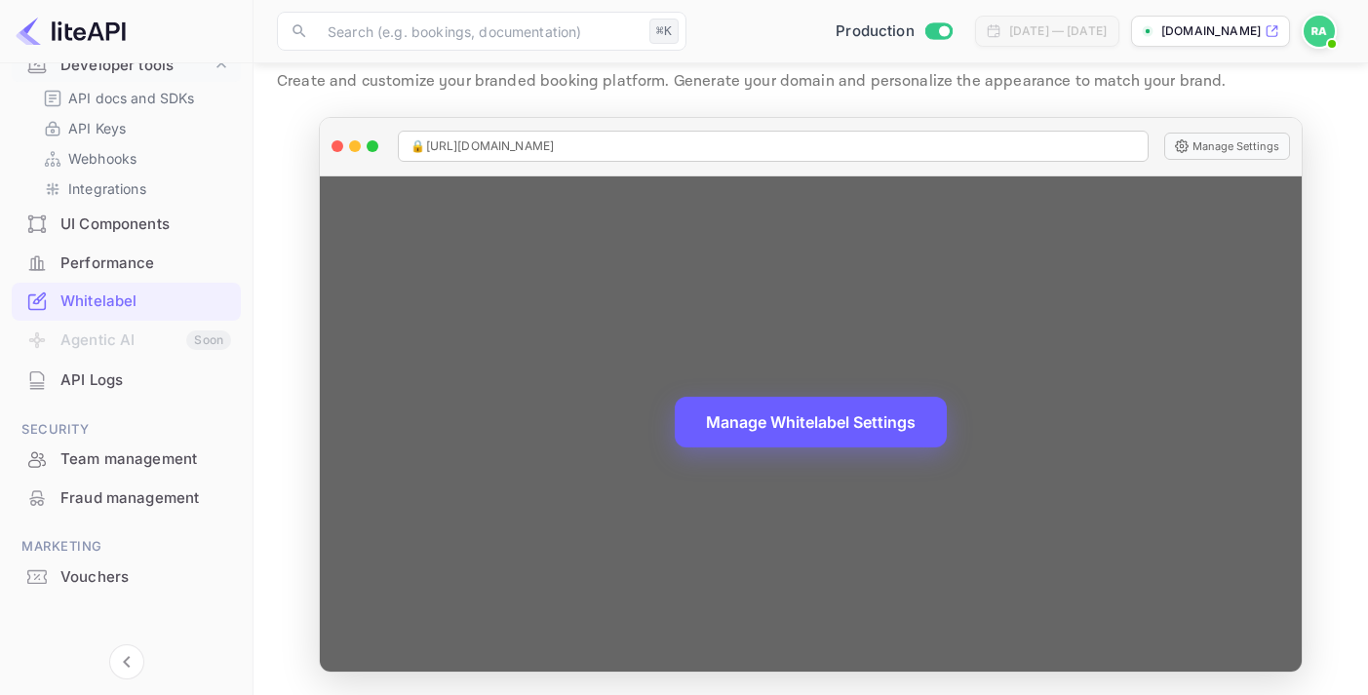
click at [854, 423] on button "Manage Whitelabel Settings" at bounding box center [811, 422] width 272 height 51
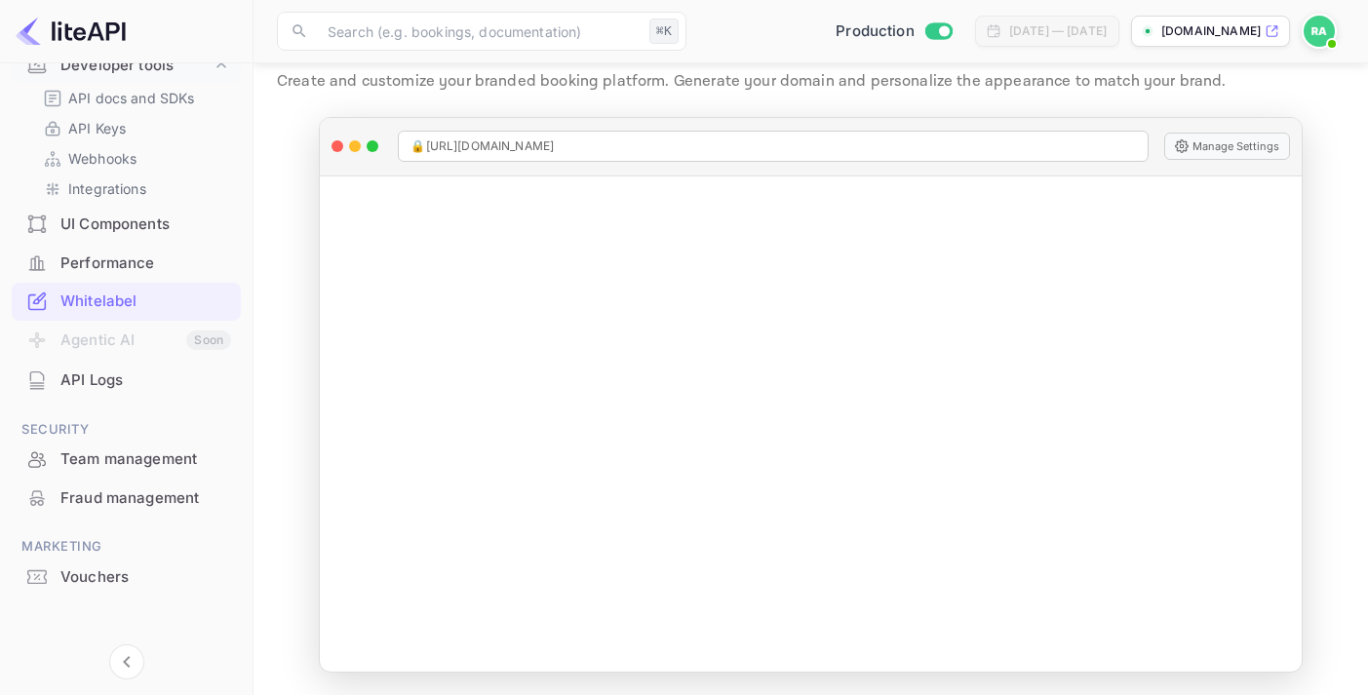
click at [1196, 37] on p "[DOMAIN_NAME]" at bounding box center [1210, 31] width 99 height 18
